Goal: Information Seeking & Learning: Learn about a topic

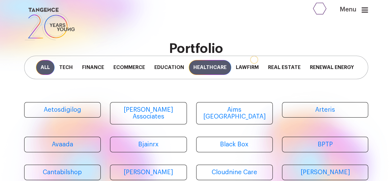
click at [227, 70] on span "Healthcare" at bounding box center [210, 67] width 43 height 15
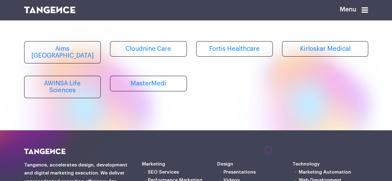
scroll to position [61, 0]
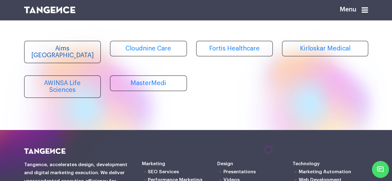
click at [73, 56] on link "Aims [GEOGRAPHIC_DATA]" at bounding box center [62, 52] width 77 height 22
click at [145, 56] on link "Cloudnine Care" at bounding box center [148, 49] width 77 height 16
click at [226, 51] on link "Fortis Healthcare" at bounding box center [234, 49] width 77 height 16
click at [313, 56] on link "Kirloskar Medical" at bounding box center [325, 49] width 86 height 16
click at [78, 78] on link "AWINSA Life Sciences" at bounding box center [62, 87] width 77 height 22
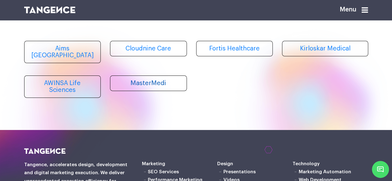
click at [139, 76] on link "MasterMedi" at bounding box center [148, 84] width 77 height 16
